Goal: Task Accomplishment & Management: Manage account settings

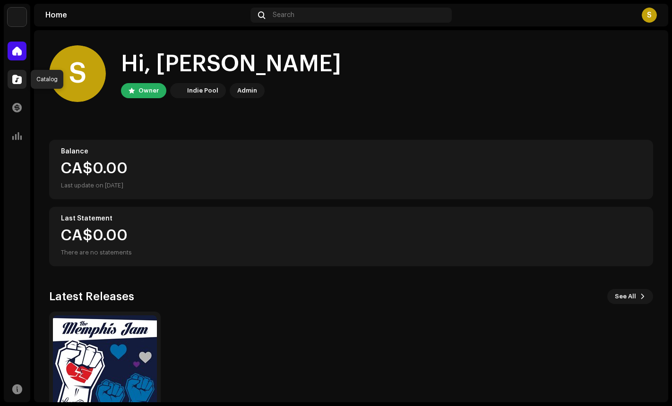
click at [14, 79] on span at bounding box center [16, 80] width 9 height 8
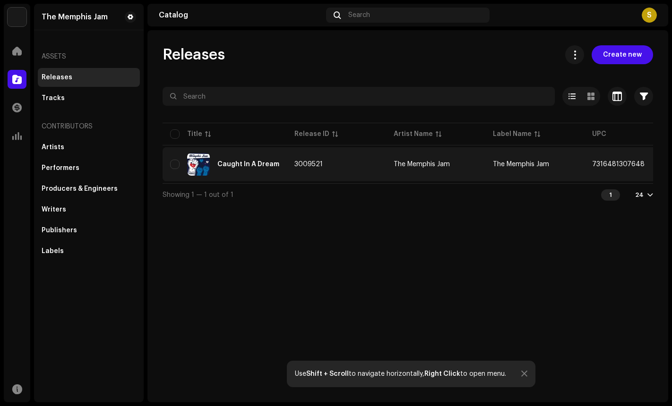
click at [237, 162] on div "Caught In A Dream" at bounding box center [248, 164] width 62 height 7
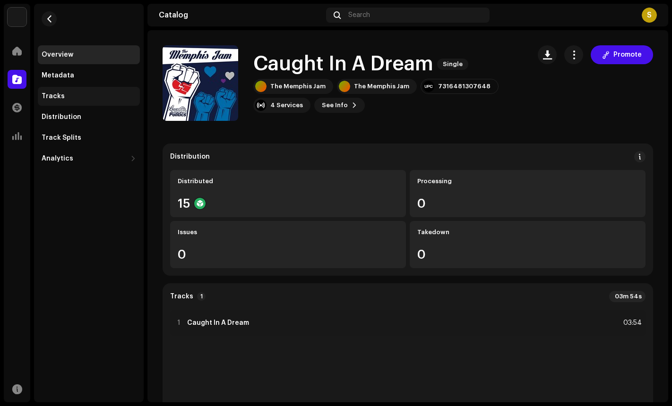
click at [54, 93] on div "Tracks" at bounding box center [53, 97] width 23 height 8
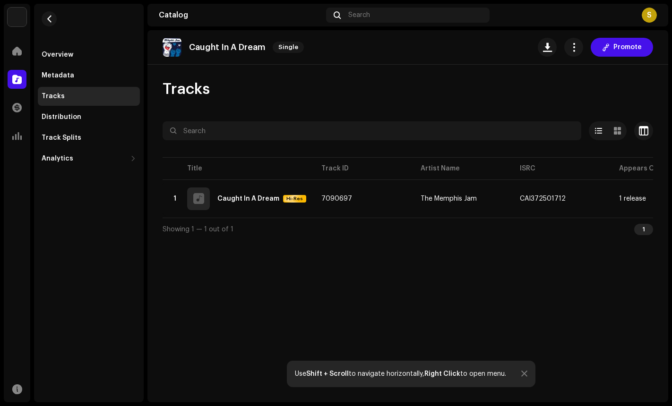
click at [652, 15] on div "S" at bounding box center [649, 15] width 15 height 15
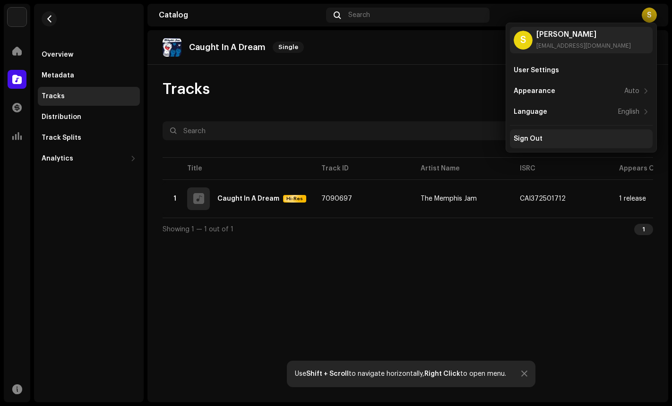
click at [523, 141] on div "Sign Out" at bounding box center [528, 139] width 29 height 8
